Goal: Task Accomplishment & Management: Manage account settings

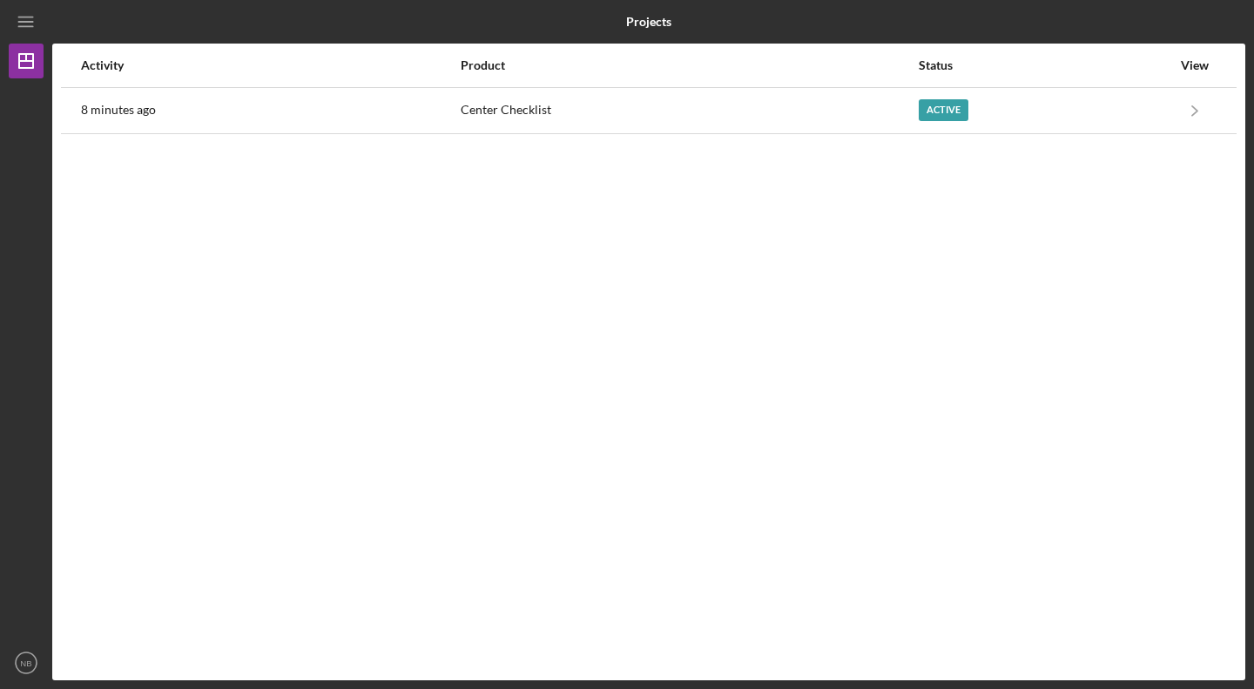
click at [671, 116] on div "Center Checklist" at bounding box center [688, 111] width 455 height 44
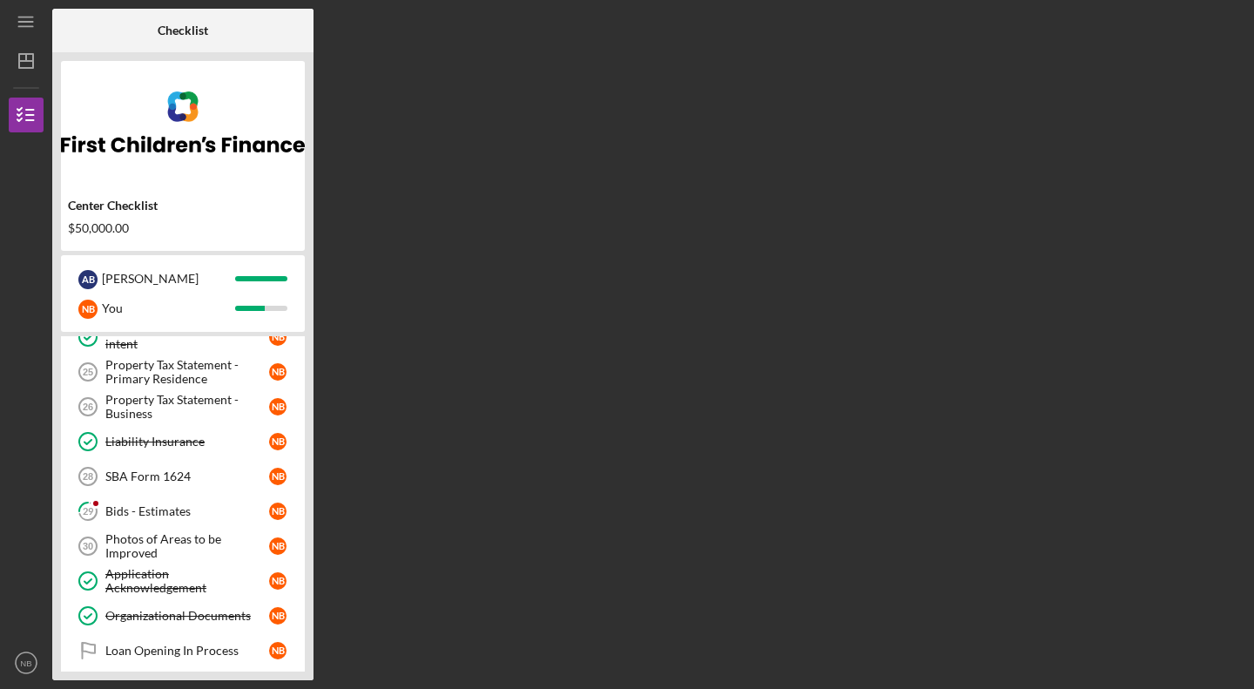
scroll to position [513, 0]
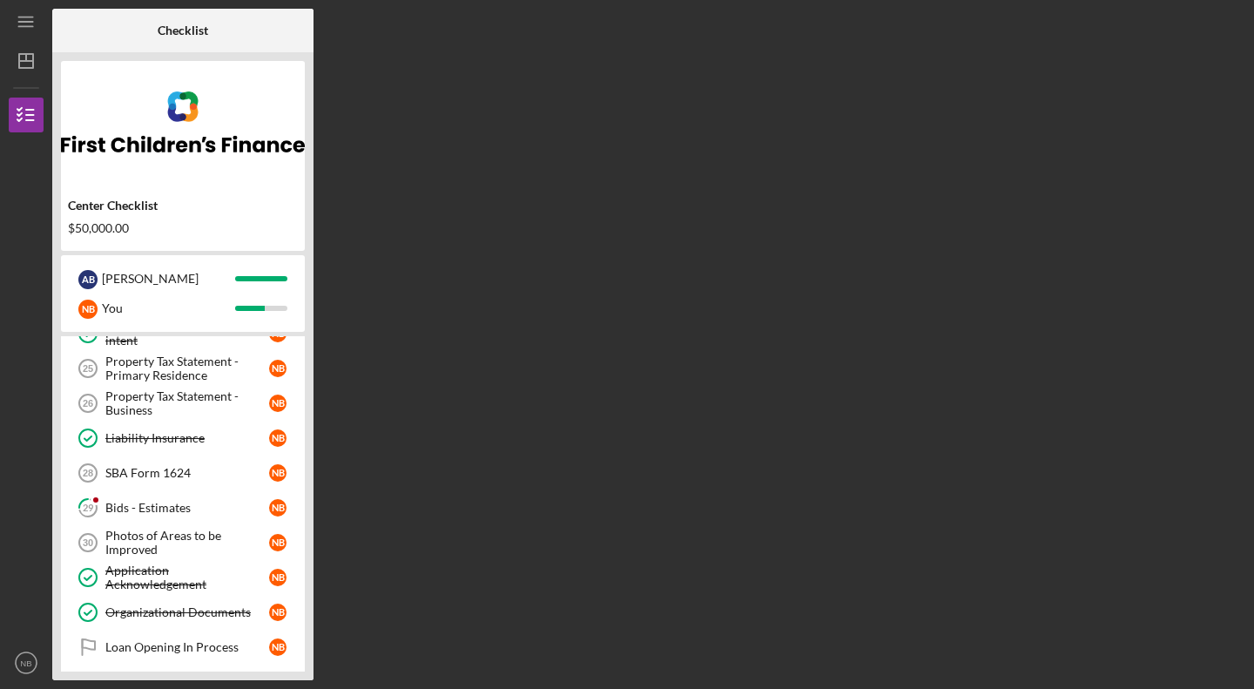
click at [164, 501] on div "Bids - Estimates" at bounding box center [187, 508] width 164 height 14
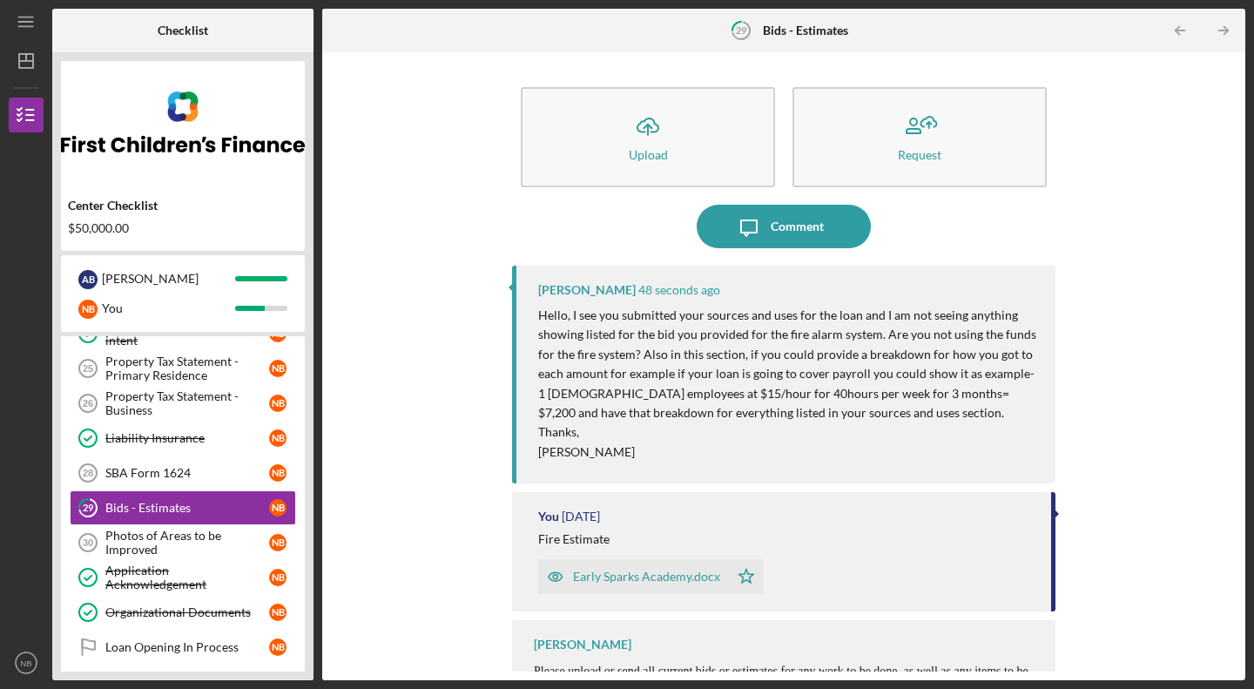
click at [771, 233] on div "Comment" at bounding box center [797, 227] width 53 height 44
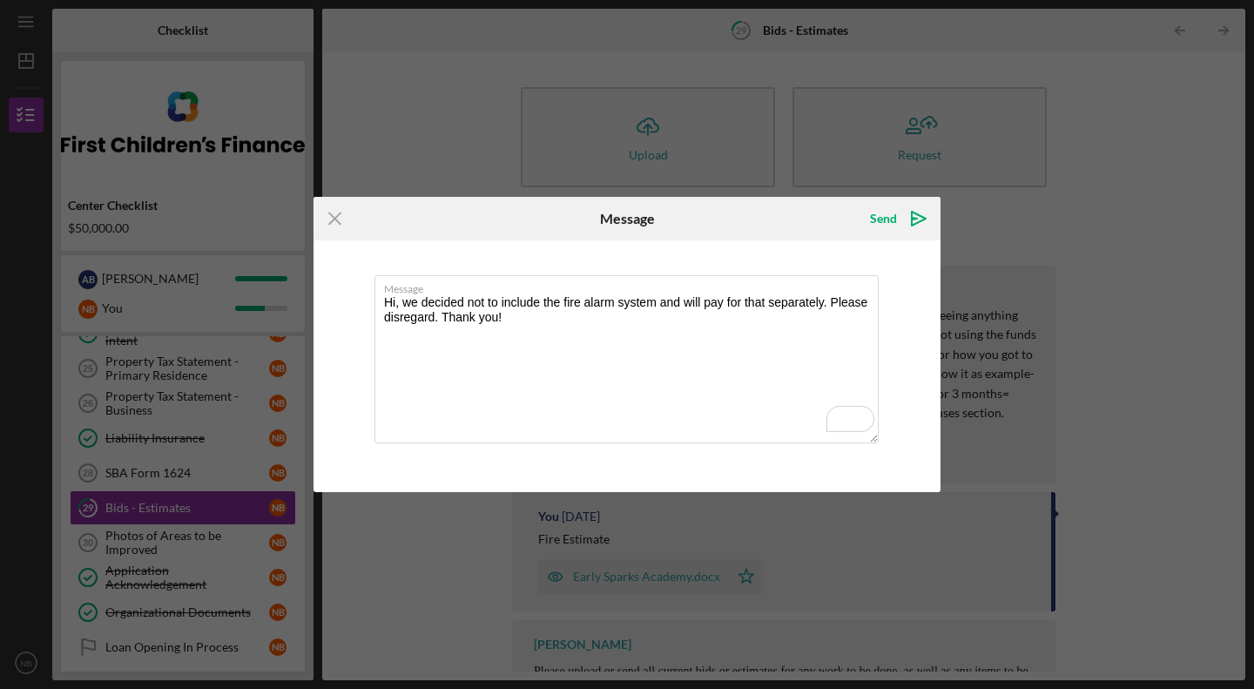
type textarea "Hi, we decided not to include the fire alarm system and will pay for that separ…"
click at [881, 213] on div "Send" at bounding box center [883, 218] width 27 height 35
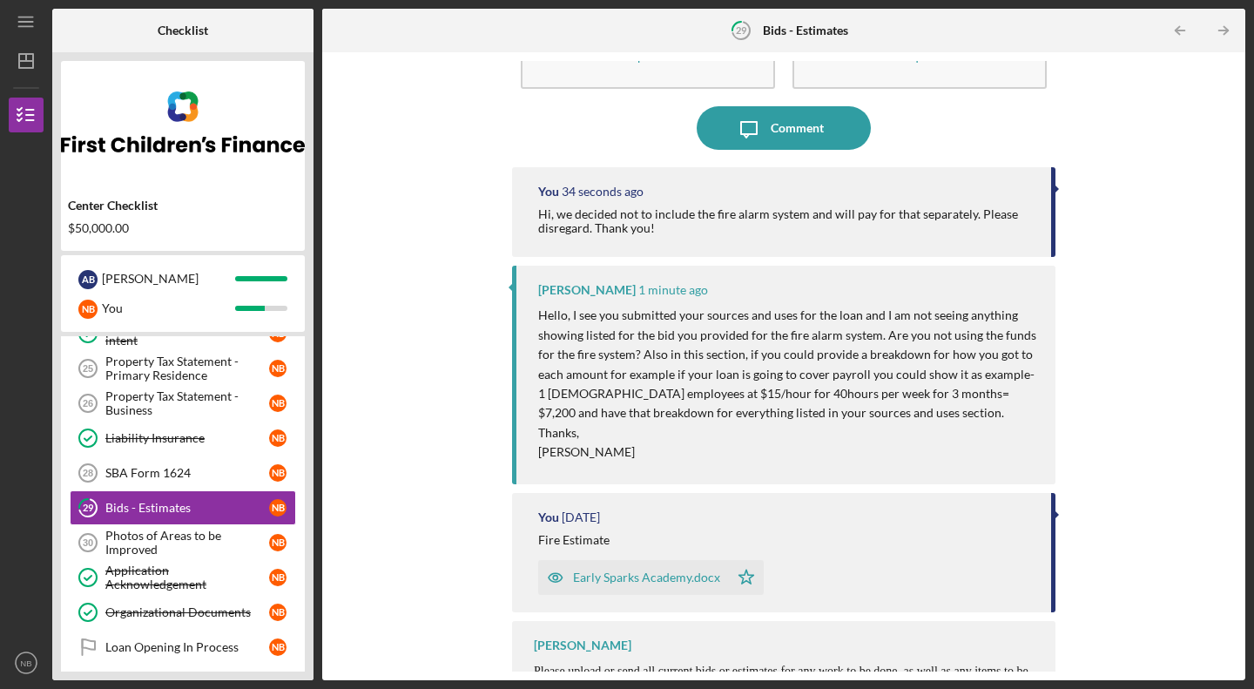
scroll to position [100, 0]
click at [690, 570] on div "Early Sparks Academy.docx" at bounding box center [646, 576] width 147 height 14
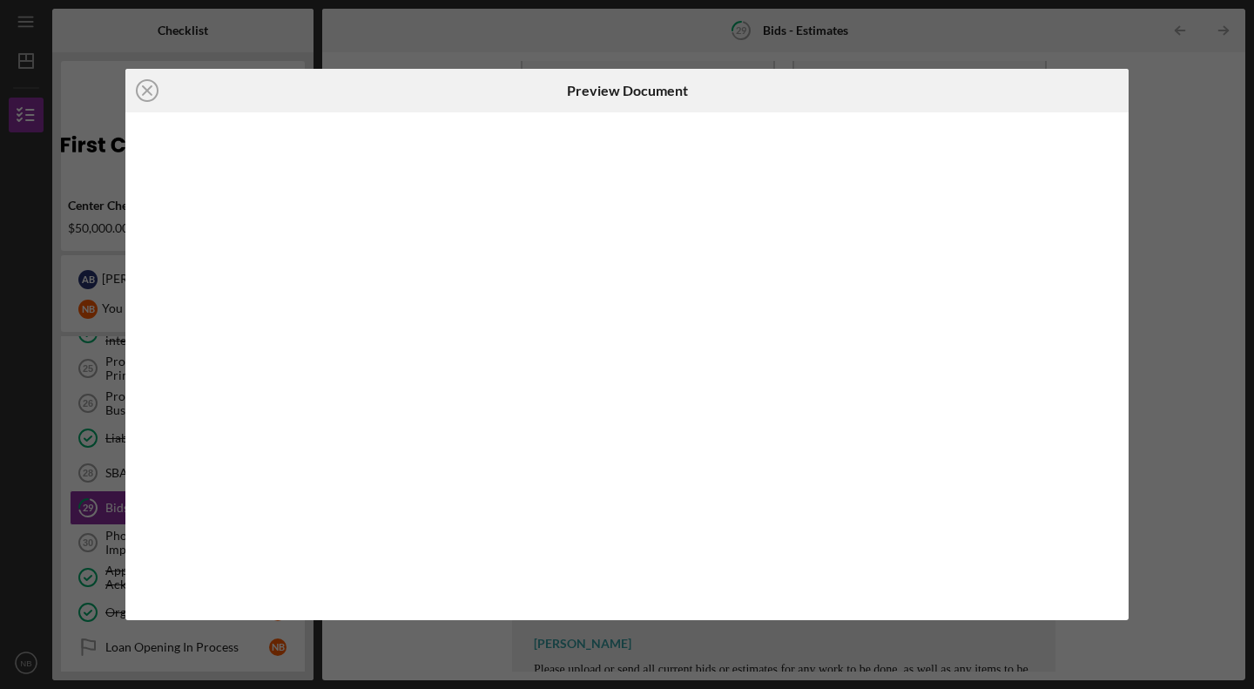
scroll to position [22, 0]
click at [147, 85] on icon "Icon/Close" at bounding box center [147, 91] width 44 height 44
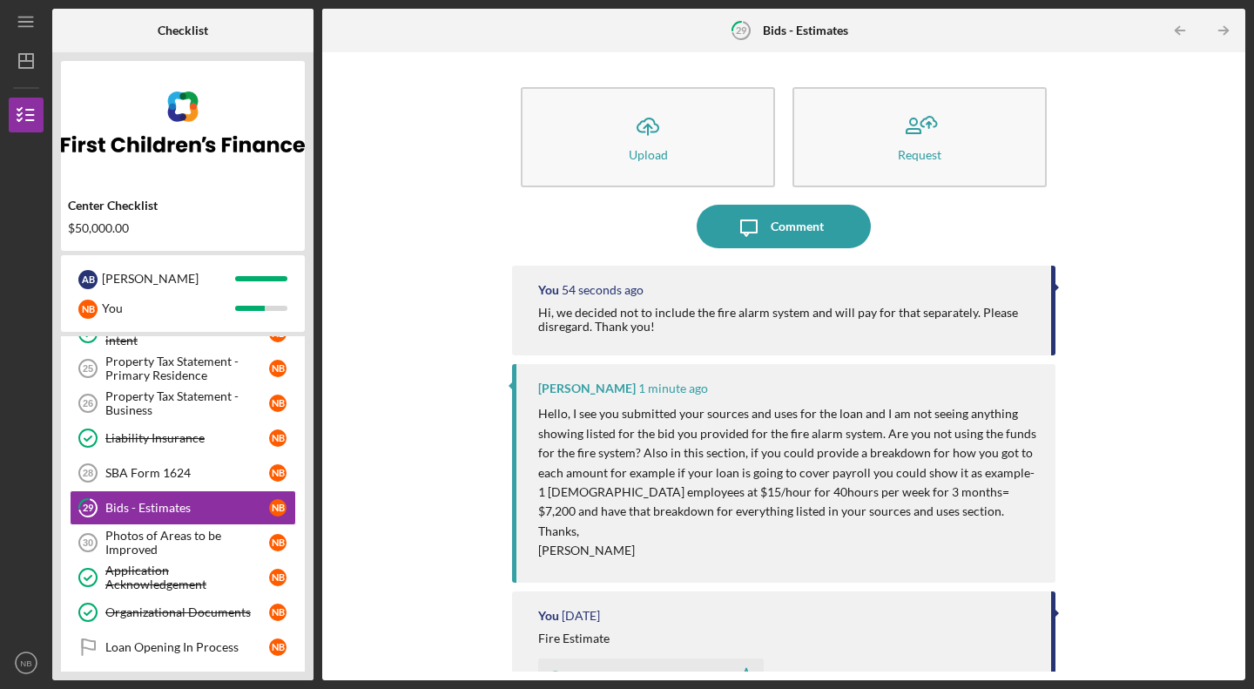
click at [198, 469] on div "SBA Form 1624" at bounding box center [187, 473] width 164 height 14
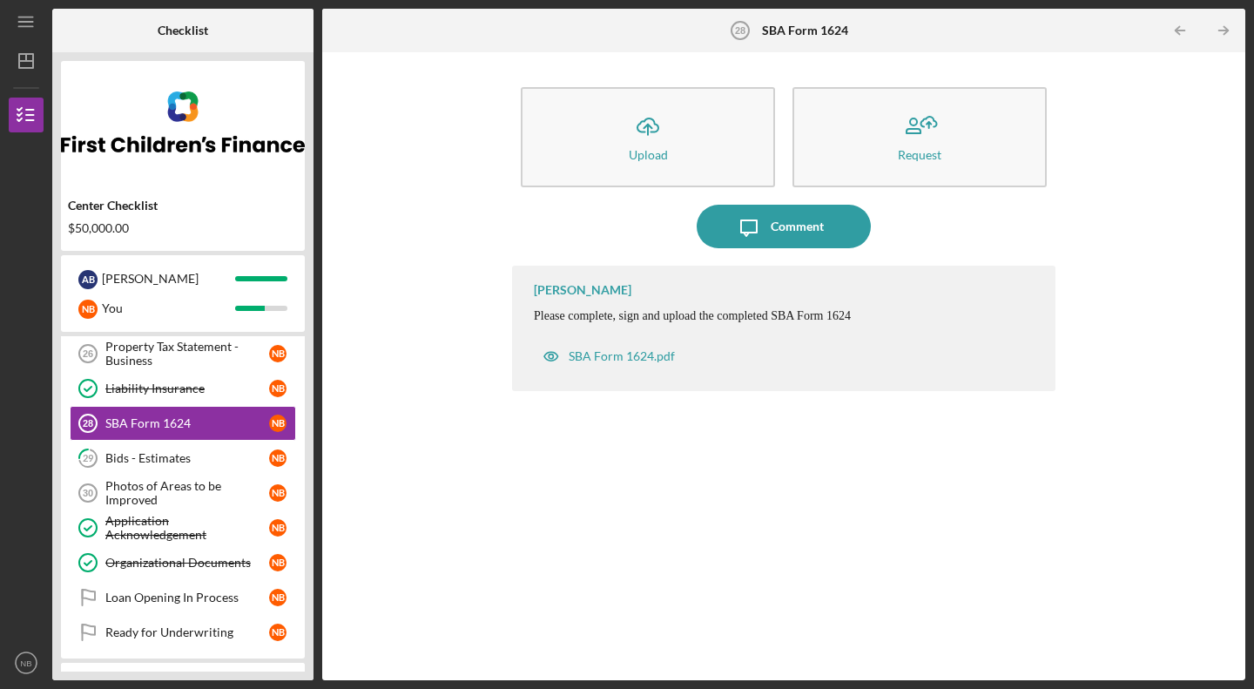
scroll to position [562, 0]
click at [187, 493] on div "Photos of Areas to be Improved" at bounding box center [187, 494] width 164 height 28
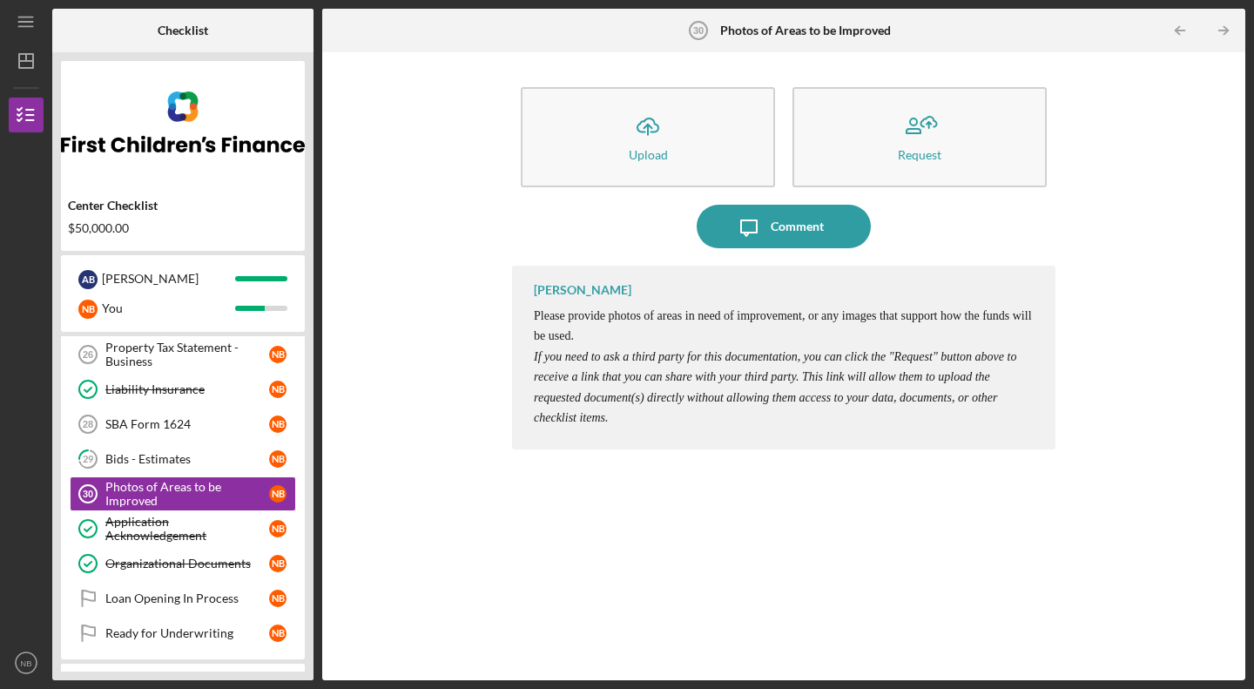
click at [175, 450] on link "29 Bids - Estimates N B" at bounding box center [183, 458] width 226 height 35
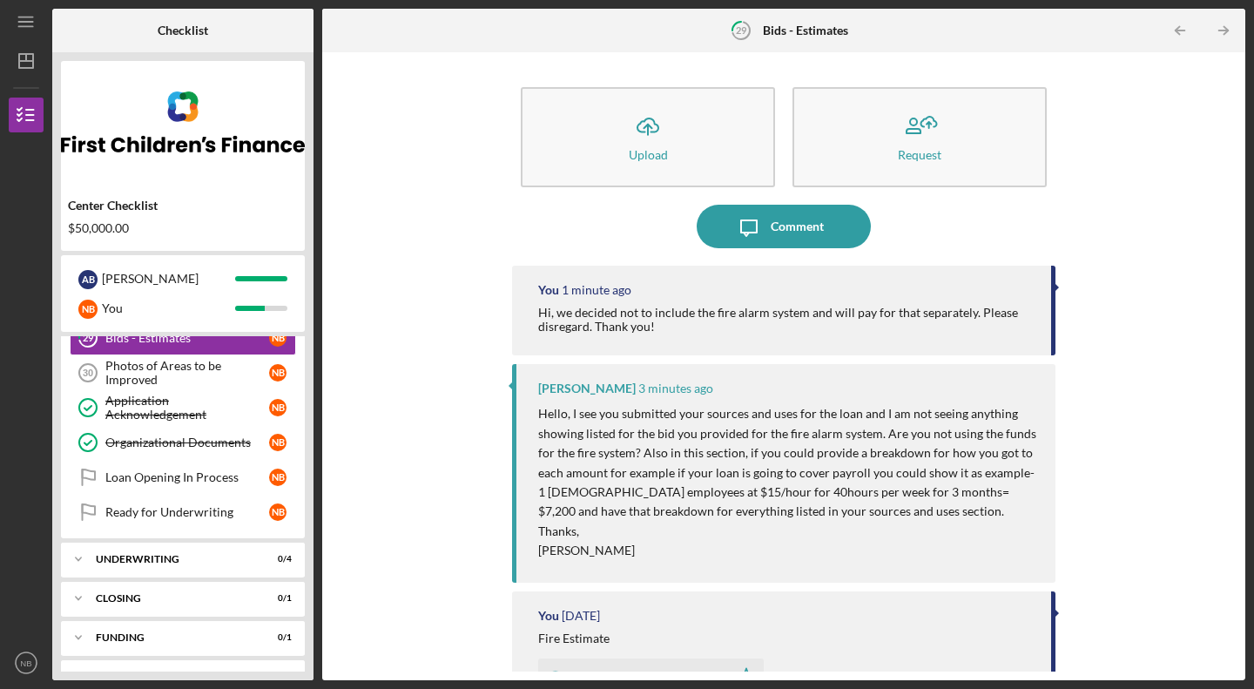
scroll to position [686, 0]
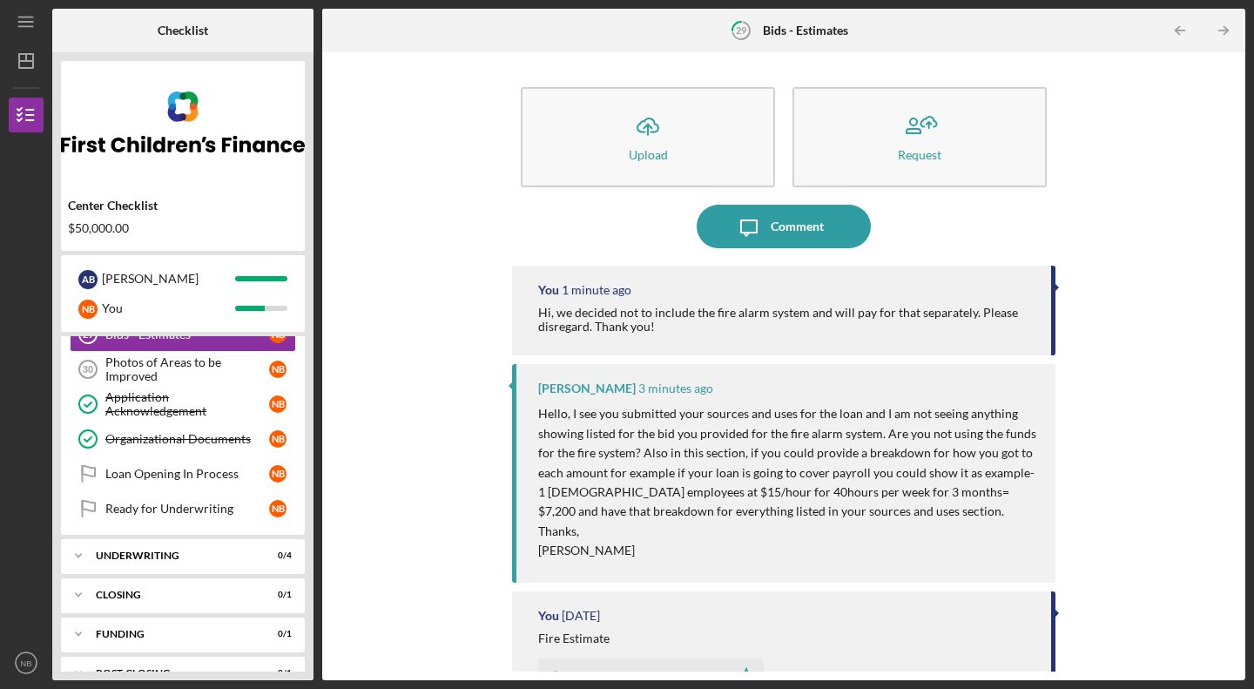
click at [186, 473] on div "Loan Opening In Process" at bounding box center [187, 474] width 164 height 14
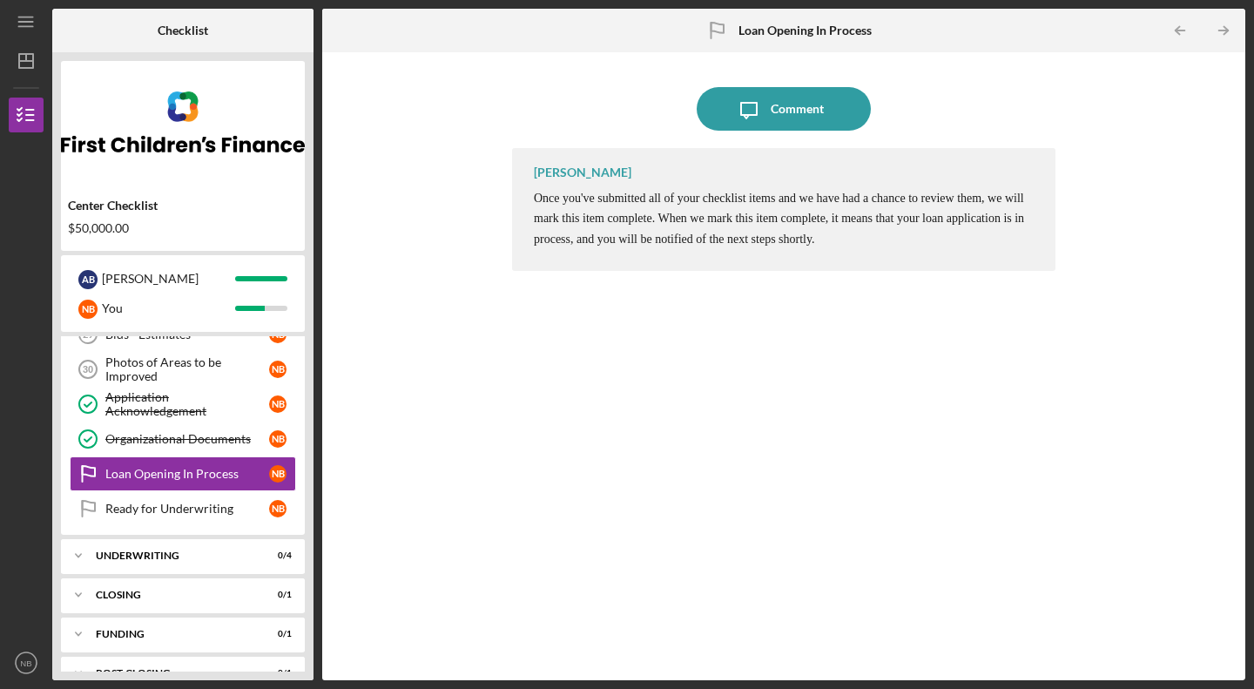
click at [186, 473] on div "Loan Opening In Process" at bounding box center [187, 474] width 164 height 14
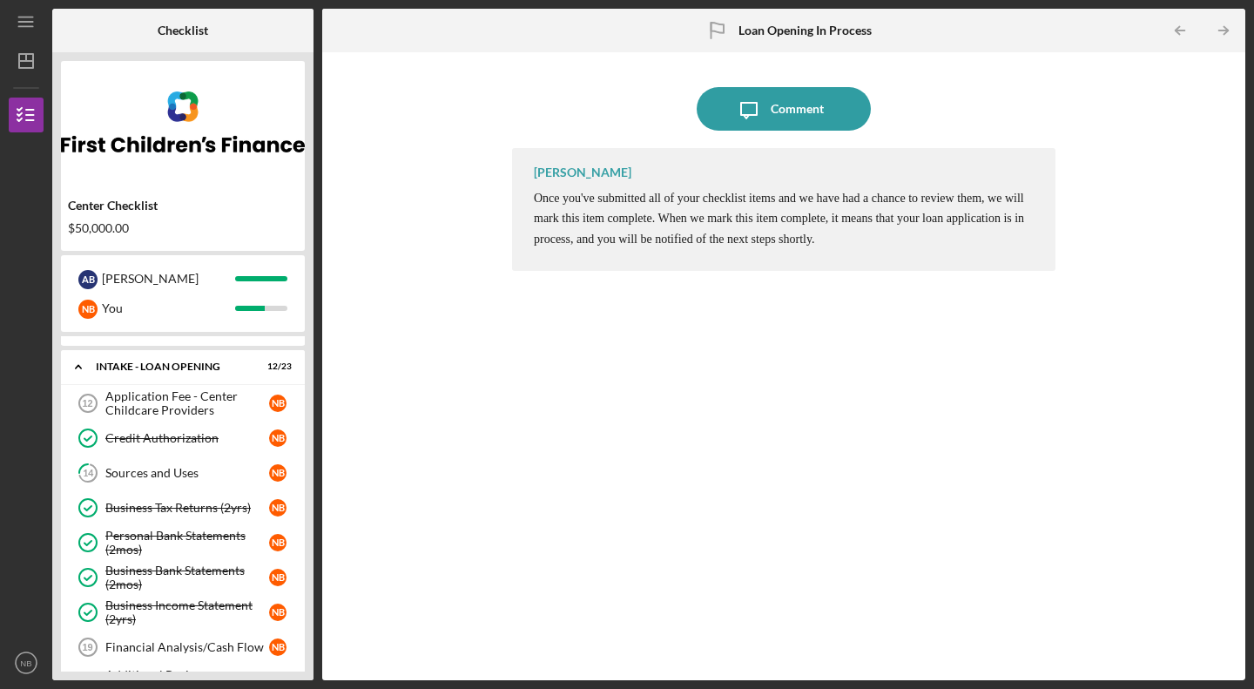
scroll to position [23, 0]
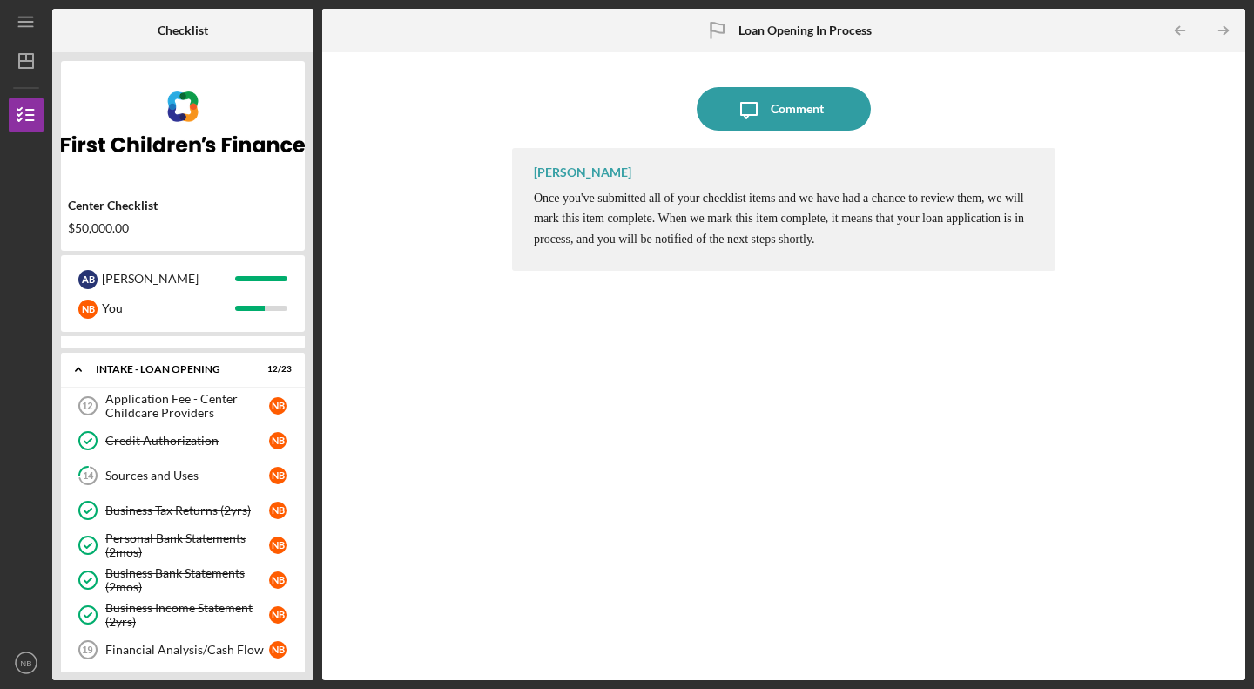
click at [182, 470] on div "Sources and Uses" at bounding box center [187, 475] width 164 height 14
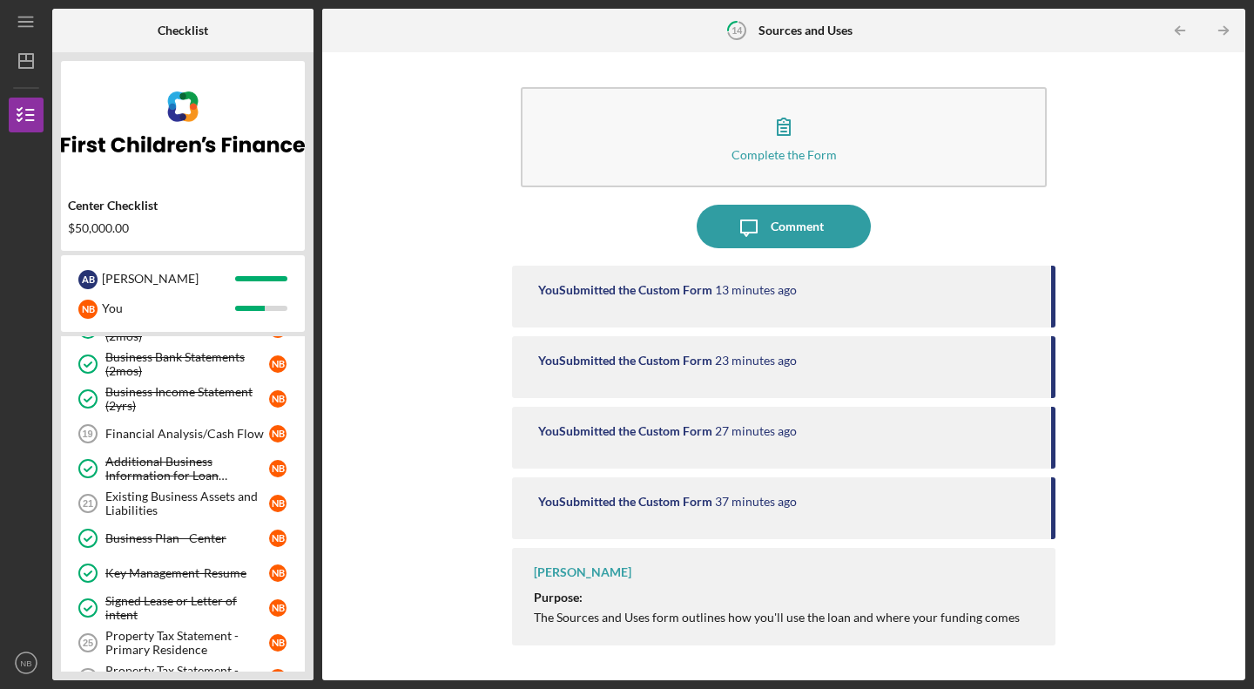
scroll to position [239, 0]
click at [200, 493] on div "Existing Business Assets and Liabilities" at bounding box center [187, 502] width 164 height 28
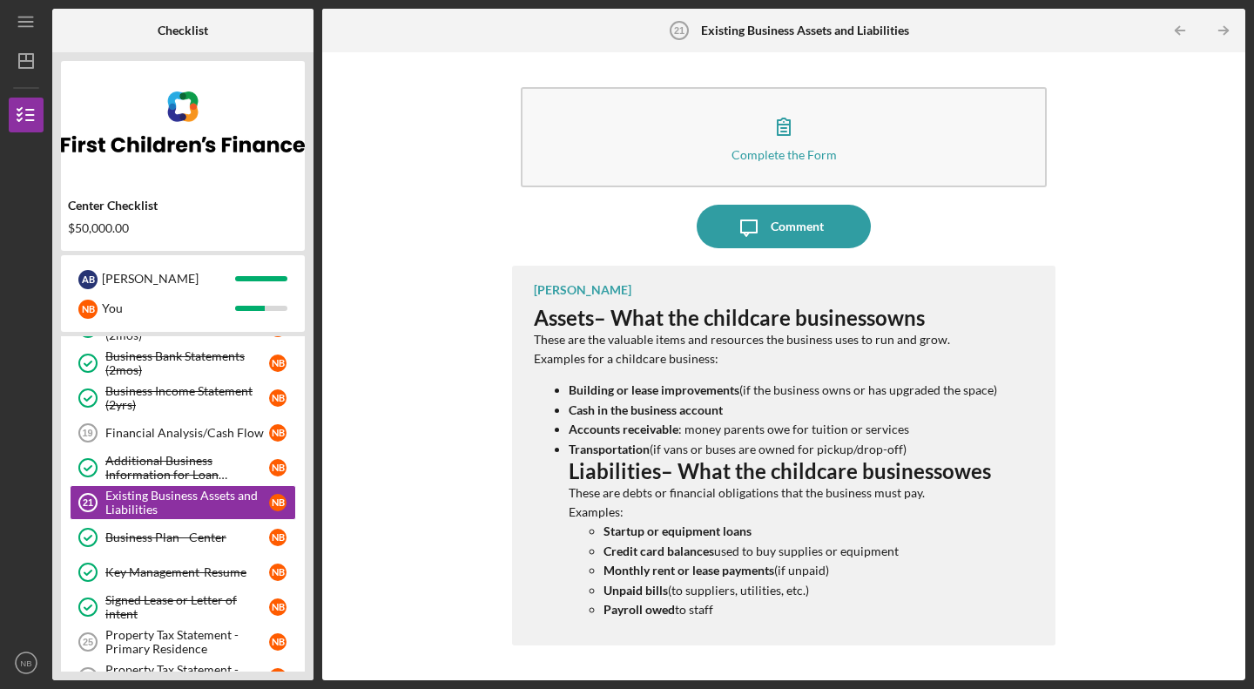
click at [789, 132] on icon "button" at bounding box center [784, 126] width 12 height 17
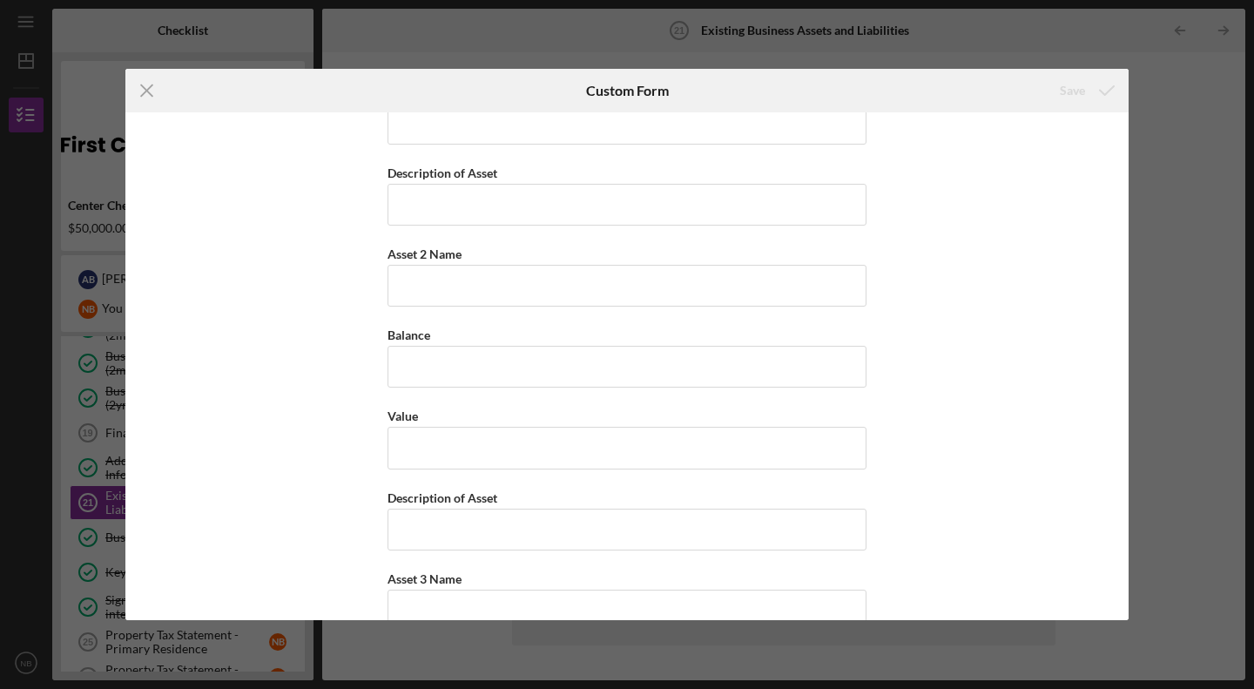
scroll to position [2199, 0]
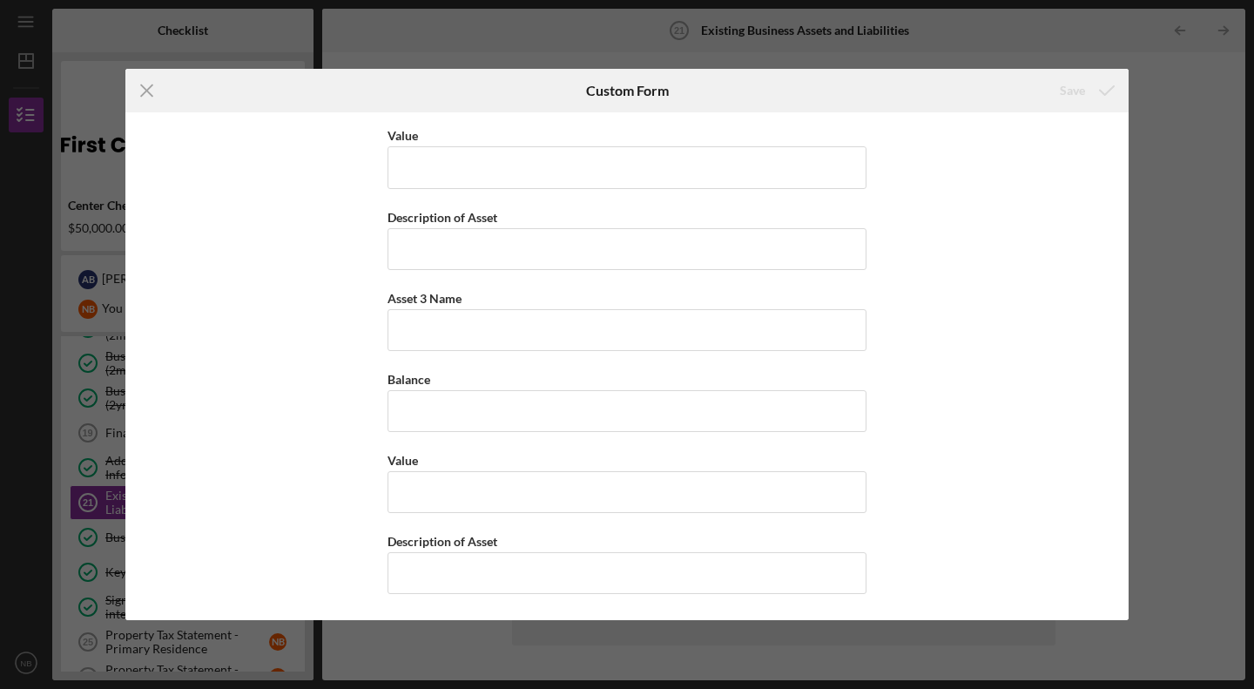
click at [152, 86] on line at bounding box center [146, 90] width 11 height 11
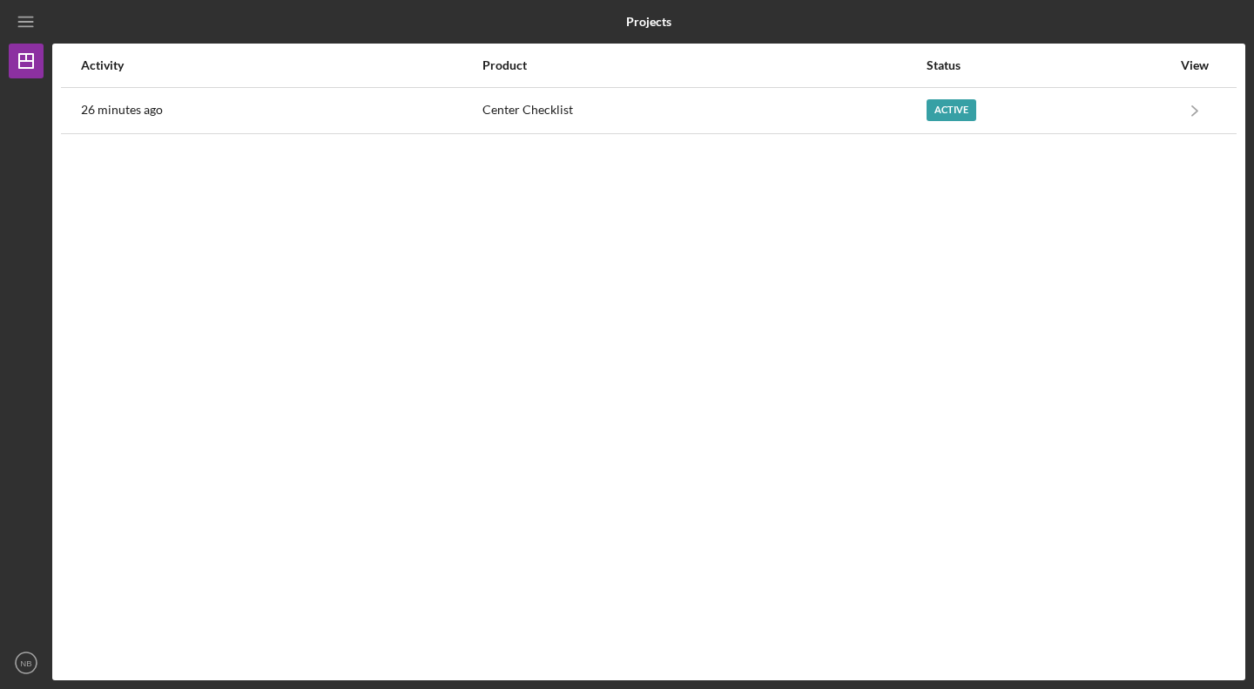
click at [589, 93] on div "Center Checklist" at bounding box center [702, 111] width 441 height 44
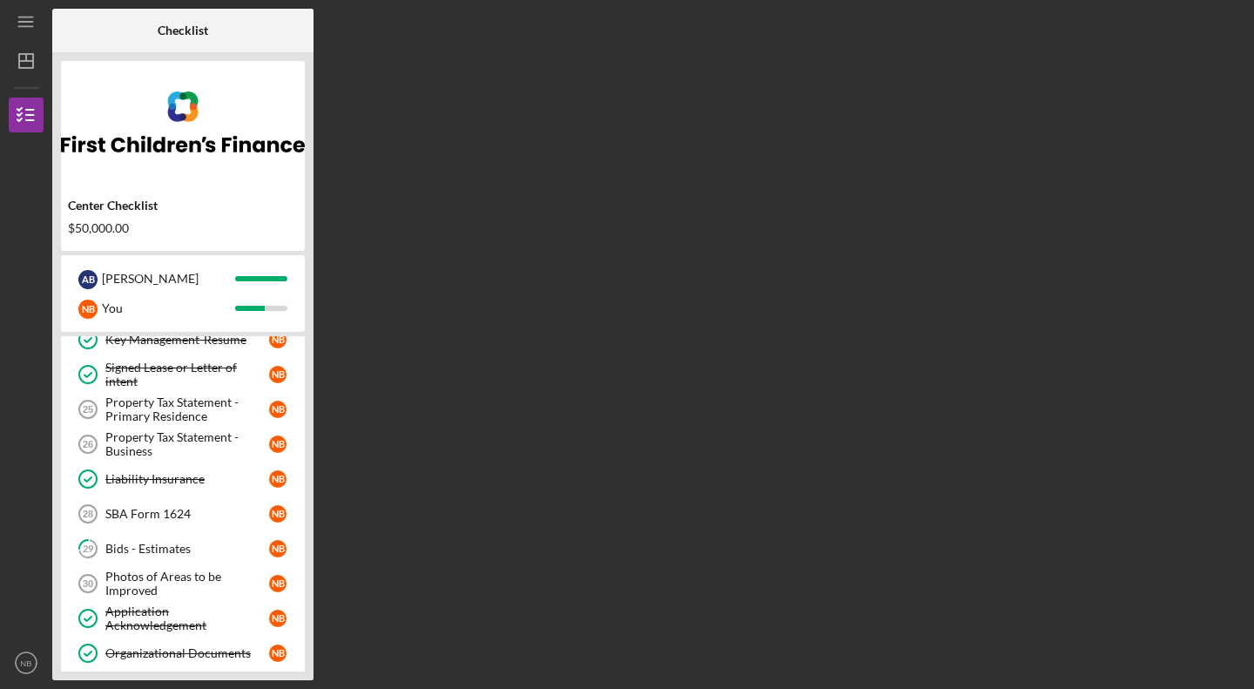
scroll to position [473, 0]
click at [190, 534] on link "29 Bids - Estimates N B" at bounding box center [183, 547] width 226 height 35
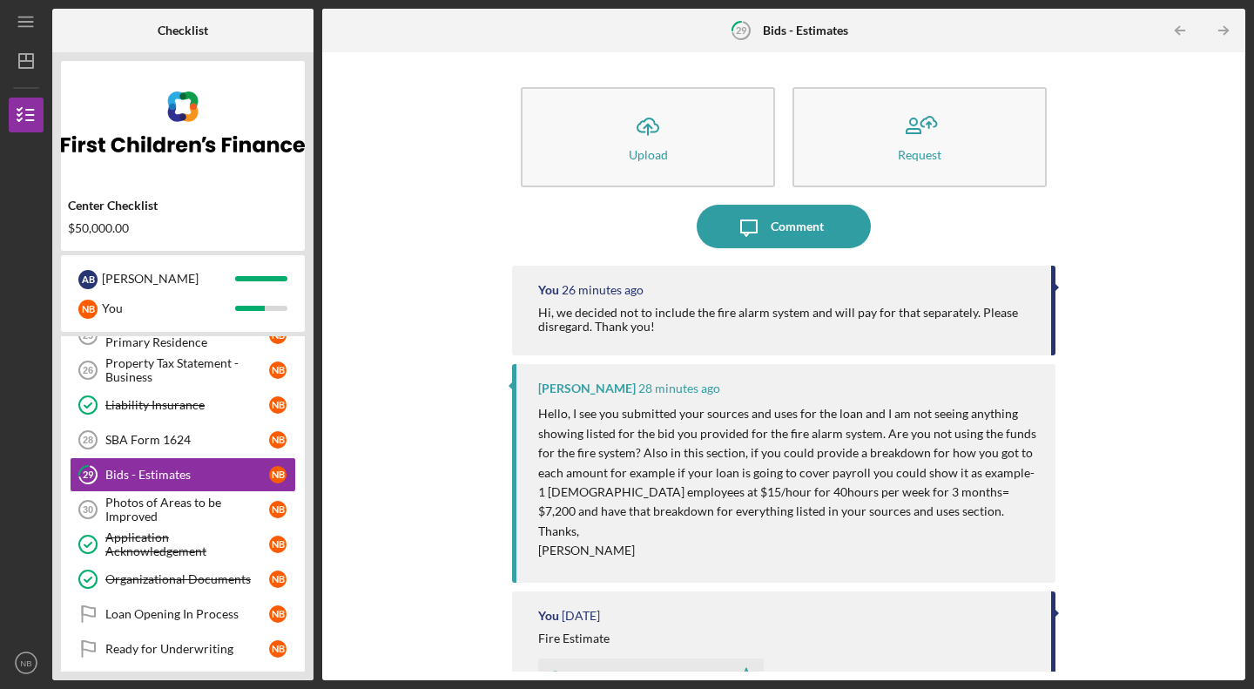
scroll to position [552, 0]
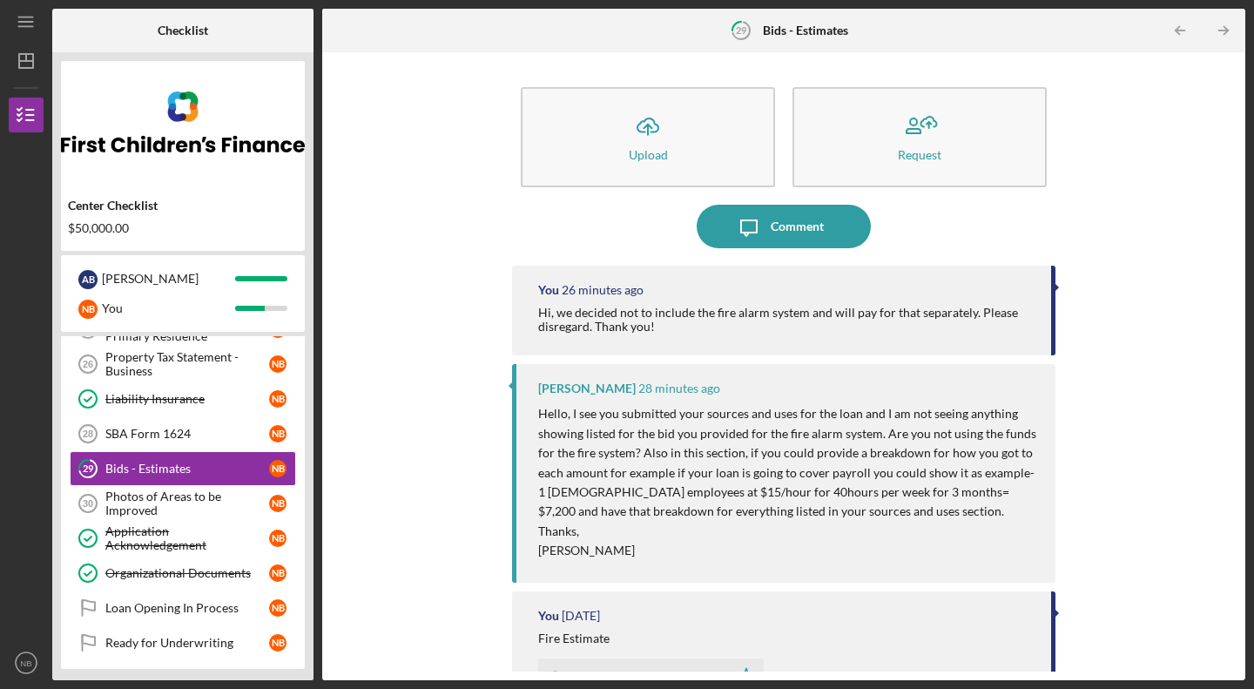
click at [182, 497] on div "Photos of Areas to be Improved" at bounding box center [187, 503] width 164 height 28
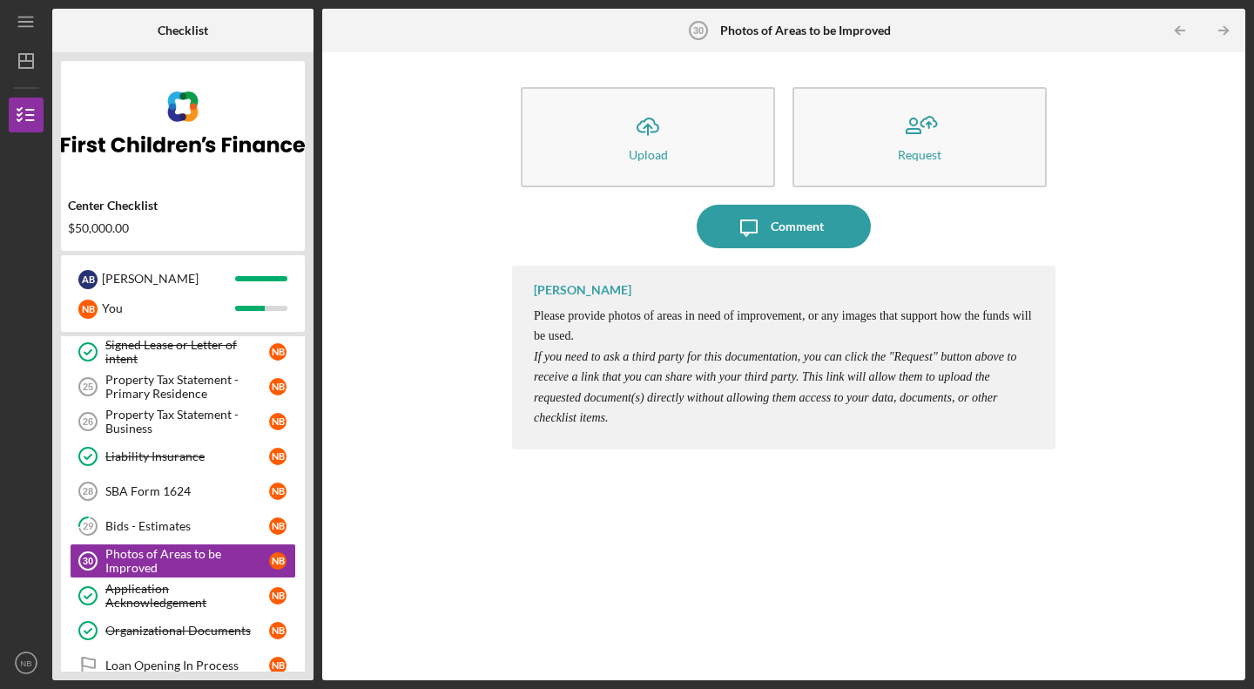
scroll to position [494, 0]
click at [182, 497] on div "SBA Form 1624" at bounding box center [187, 492] width 164 height 14
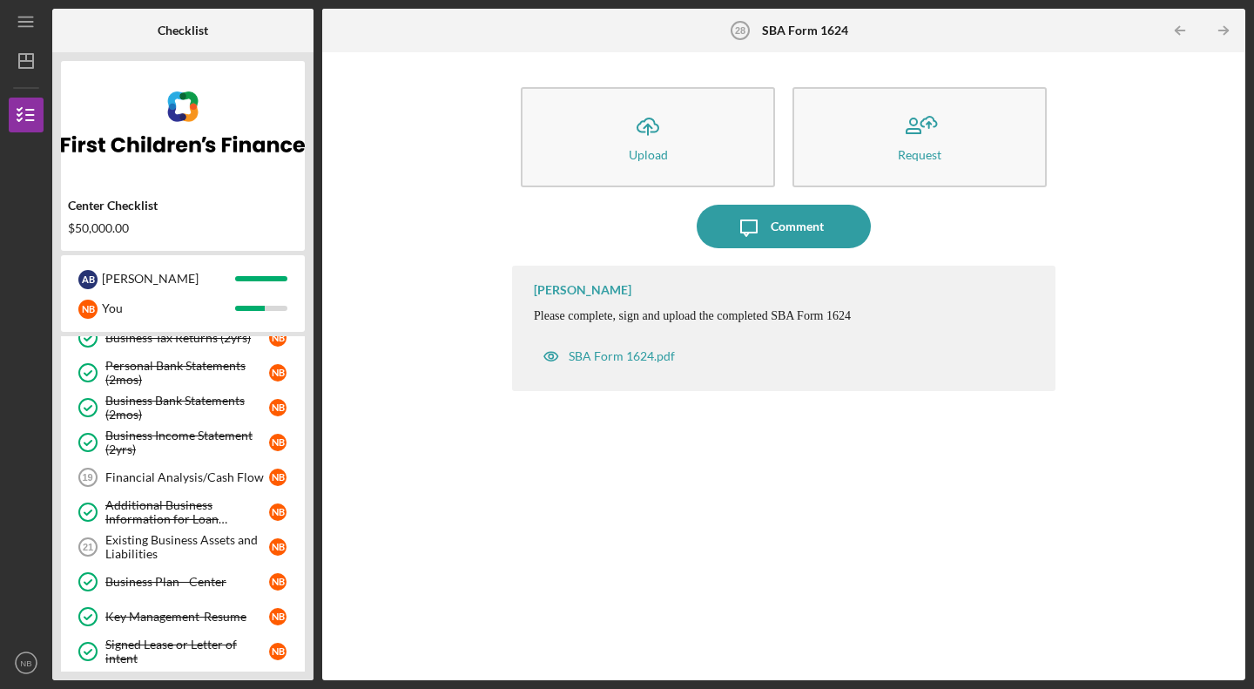
scroll to position [196, 0]
click at [174, 536] on div "Existing Business Assets and Liabilities" at bounding box center [187, 546] width 164 height 28
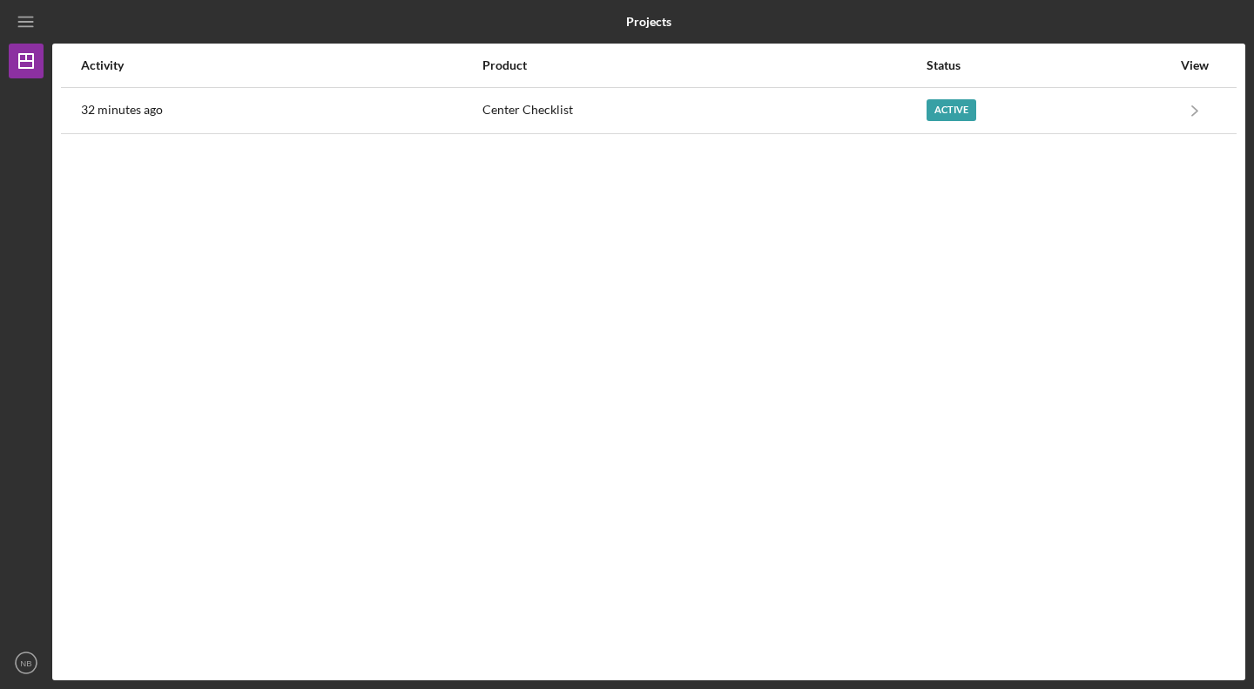
click at [288, 118] on div "32 minutes ago" at bounding box center [281, 111] width 400 height 44
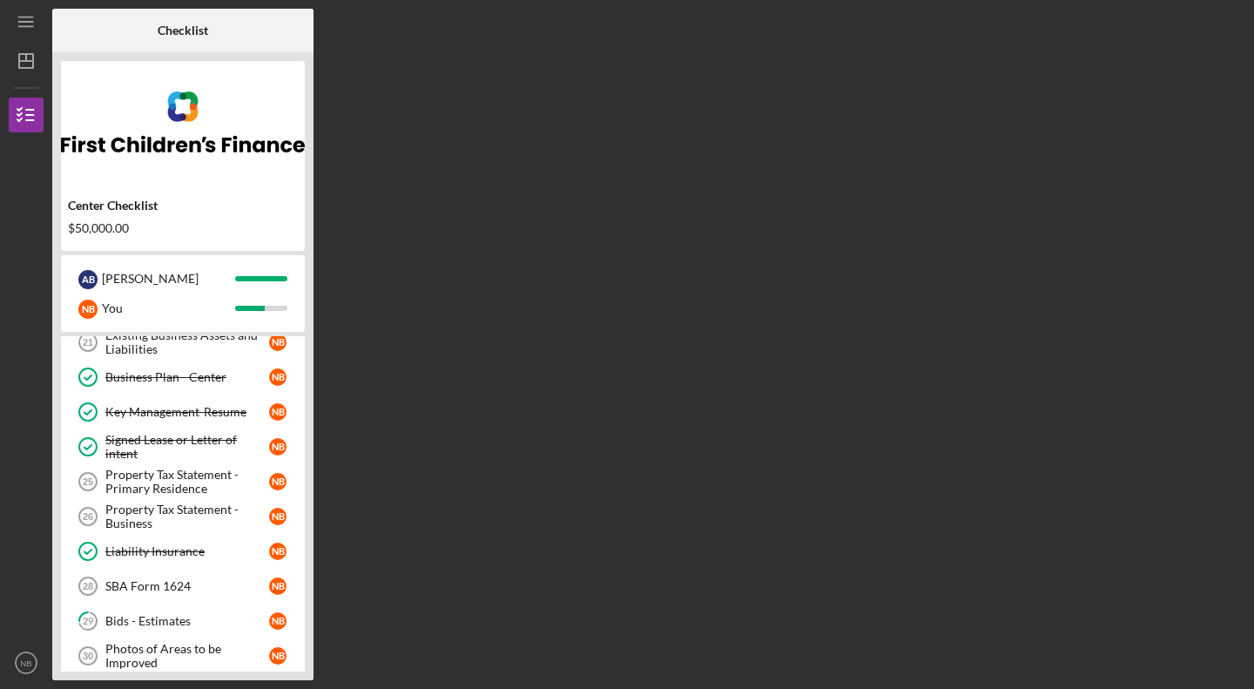
scroll to position [401, 0]
click at [155, 523] on div "Property Tax Statement - Business" at bounding box center [187, 515] width 164 height 28
